Goal: Task Accomplishment & Management: Manage account settings

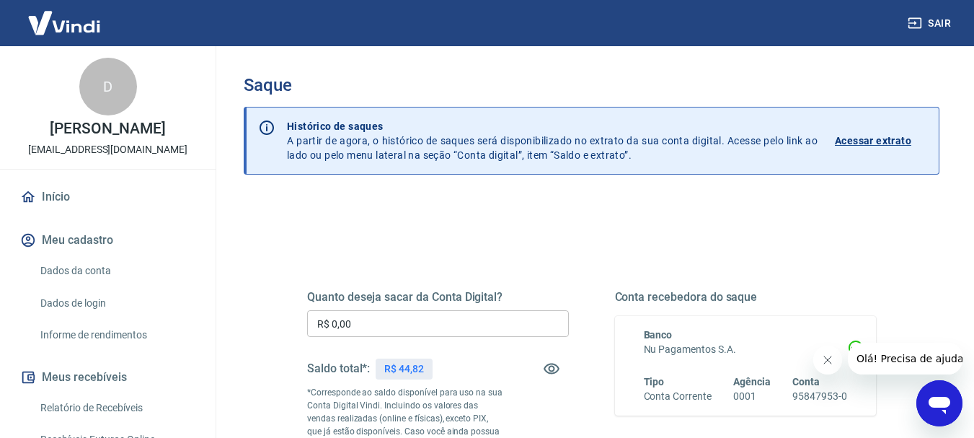
click at [364, 318] on input "R$ 0,00" at bounding box center [438, 323] width 262 height 27
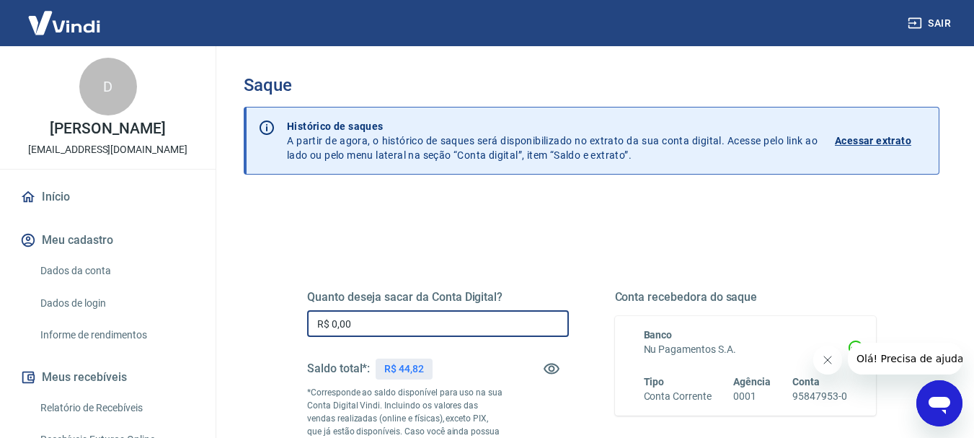
click at [364, 318] on input "R$ 0,00" at bounding box center [438, 323] width 262 height 27
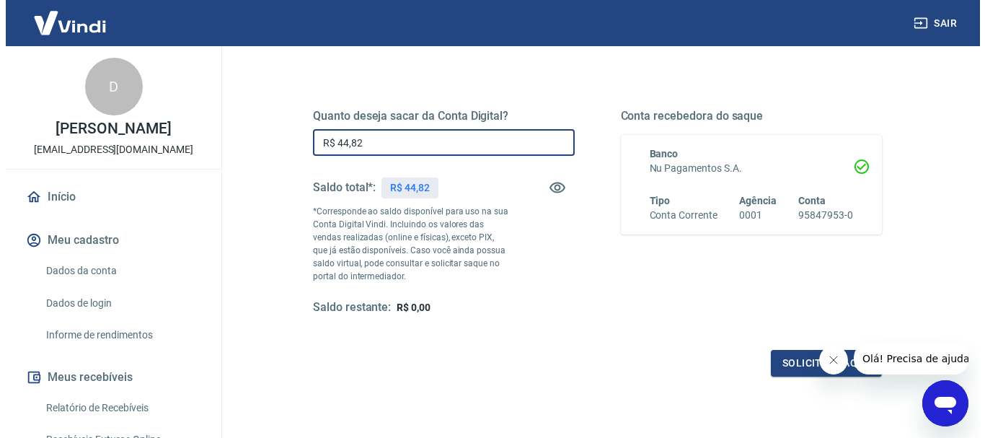
scroll to position [216, 0]
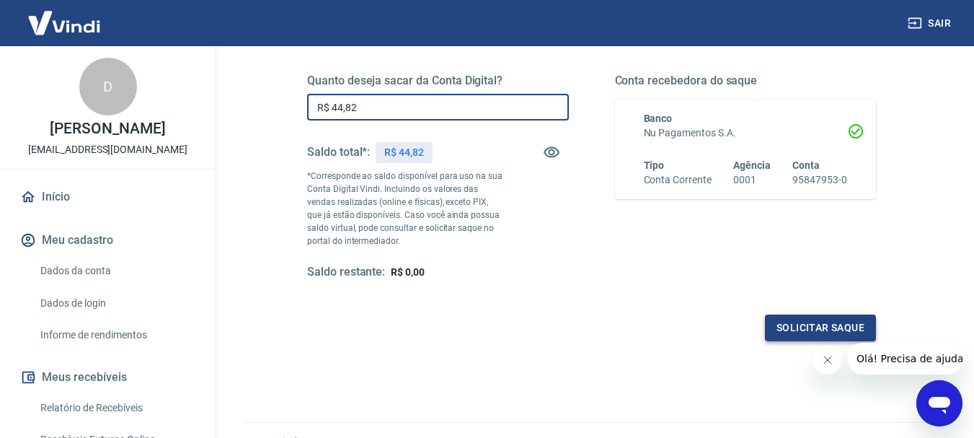
type input "R$ 44,82"
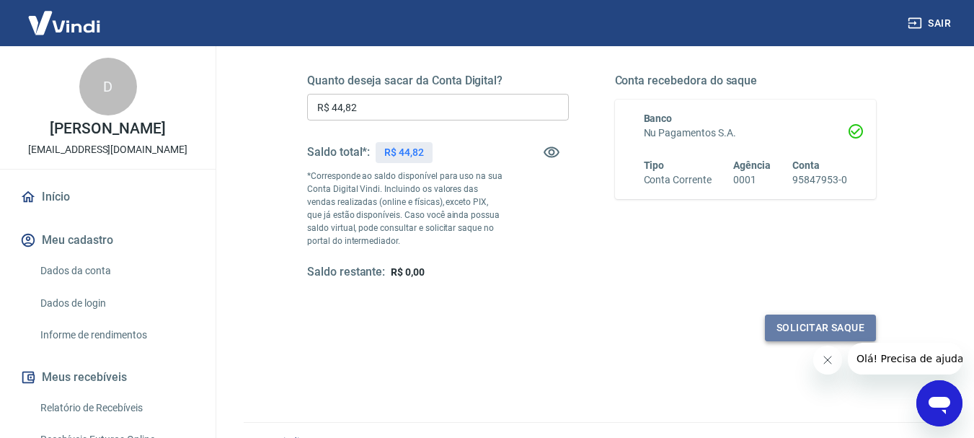
click at [796, 337] on button "Solicitar saque" at bounding box center [820, 327] width 111 height 27
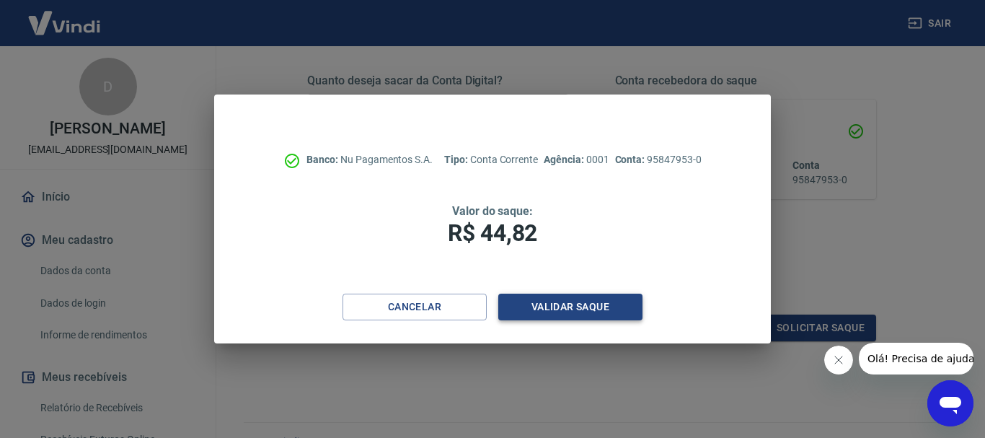
click at [558, 300] on button "Validar saque" at bounding box center [570, 306] width 144 height 27
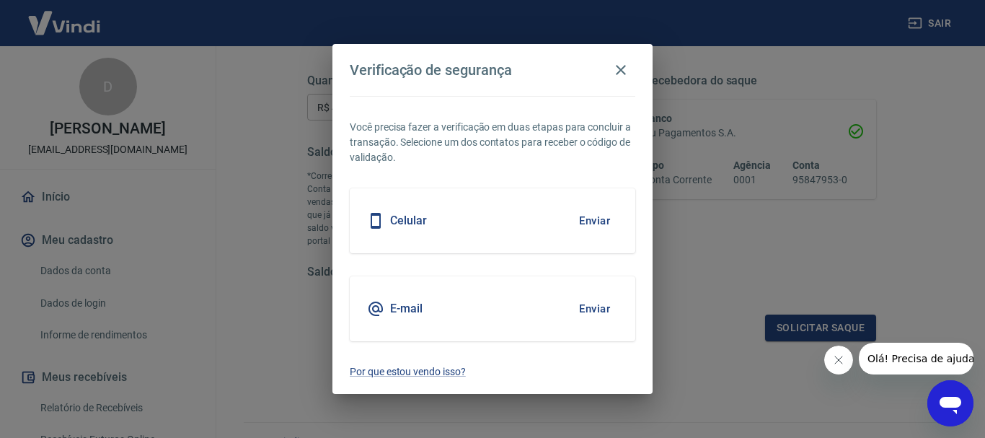
click at [410, 307] on h5 "E-mail" at bounding box center [406, 308] width 32 height 14
click at [582, 307] on button "Enviar" at bounding box center [594, 308] width 47 height 30
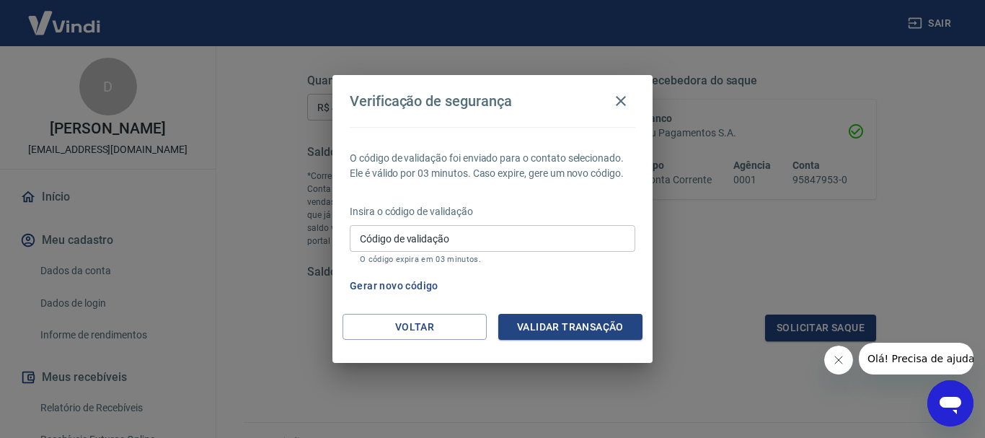
drag, startPoint x: 526, startPoint y: 82, endPoint x: 654, endPoint y: 89, distance: 128.5
click at [654, 89] on div "Verificação de segurança O código de validação foi enviado para o contato selec…" at bounding box center [492, 219] width 985 height 438
click at [404, 283] on button "Gerar novo código" at bounding box center [394, 286] width 100 height 27
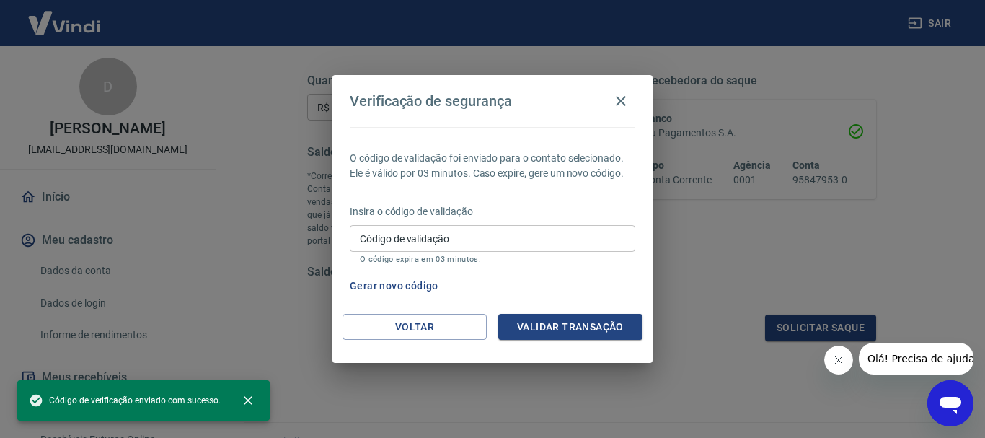
click at [484, 247] on input "Código de validação" at bounding box center [493, 238] width 286 height 27
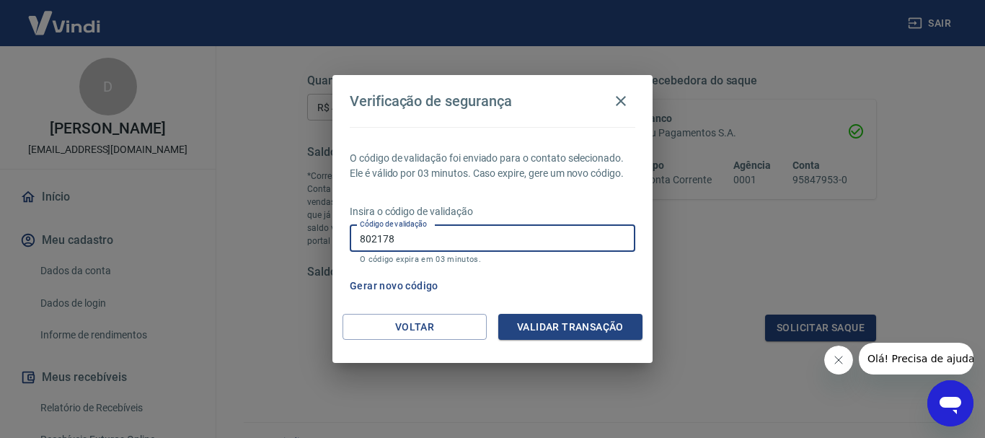
type input "802178"
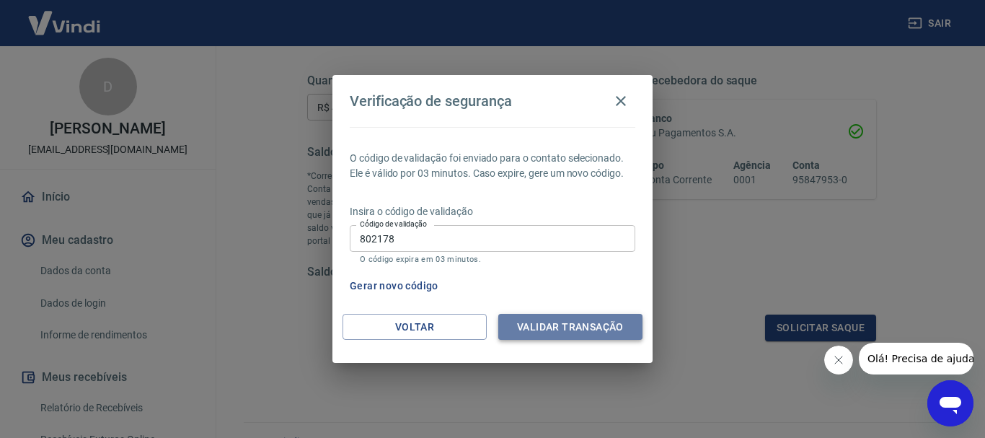
click at [559, 327] on button "Validar transação" at bounding box center [570, 327] width 144 height 27
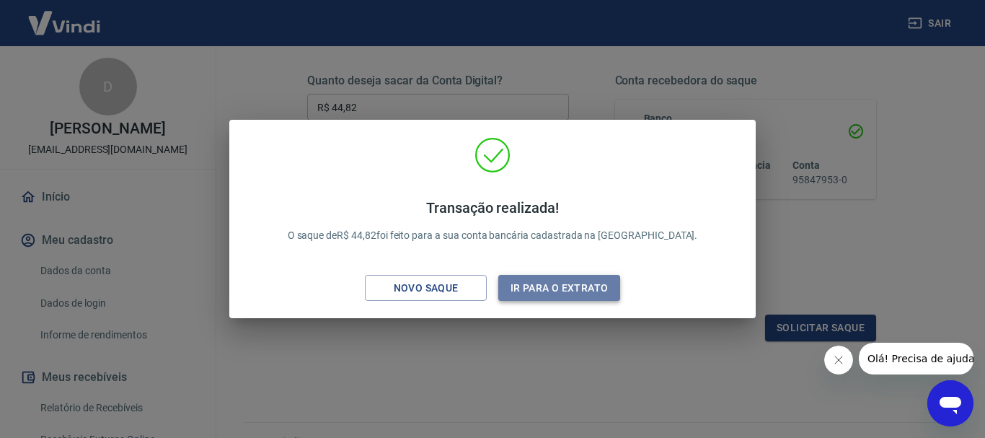
click at [554, 286] on button "Ir para o extrato" at bounding box center [559, 288] width 122 height 27
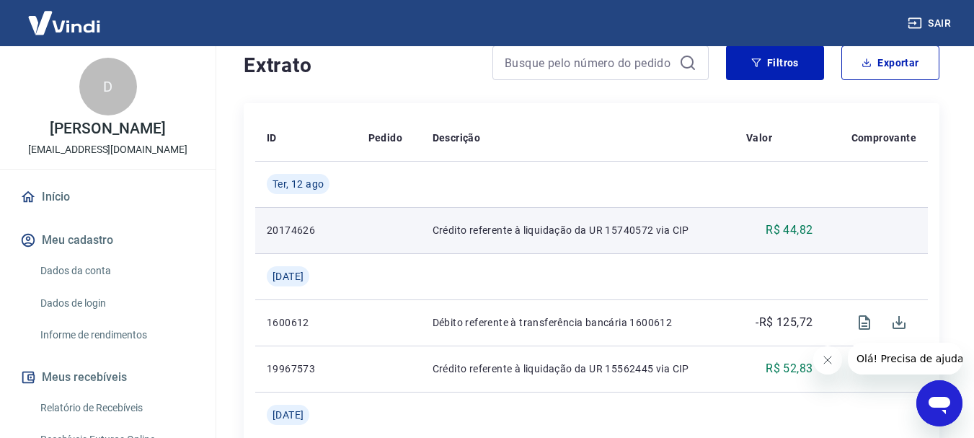
scroll to position [360, 0]
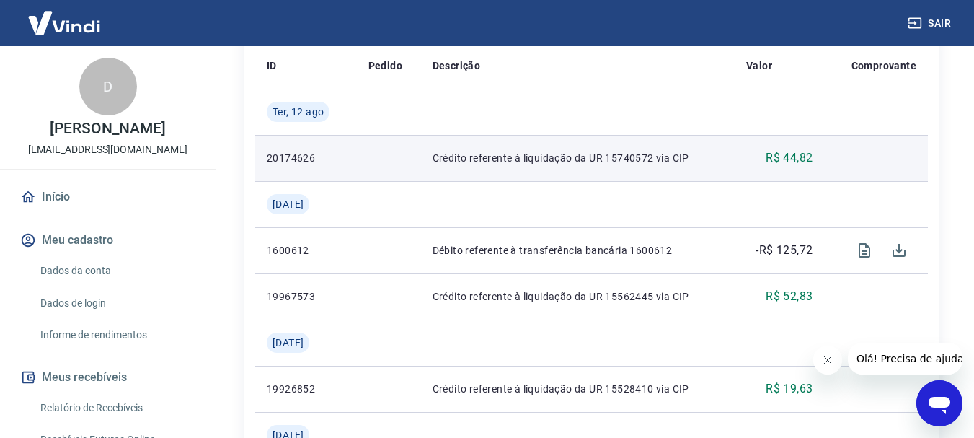
click at [796, 154] on p "R$ 44,82" at bounding box center [789, 157] width 47 height 17
